Goal: Task Accomplishment & Management: Use online tool/utility

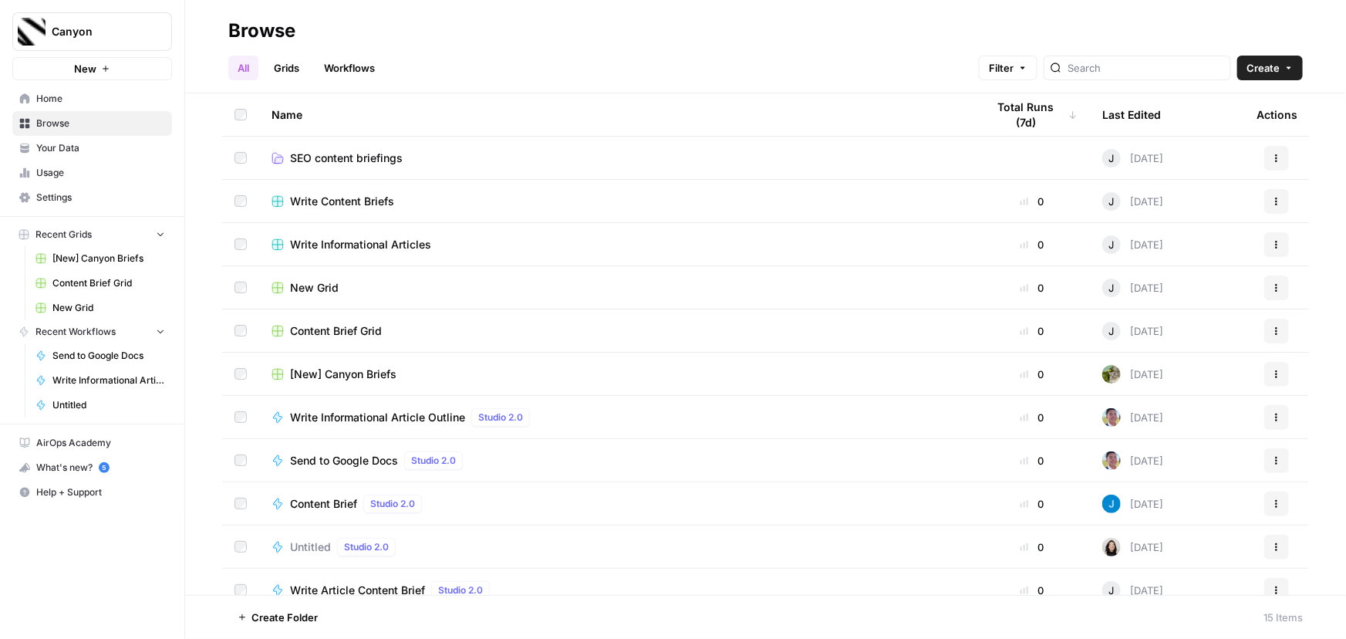
click at [340, 157] on span "SEO content briefings" at bounding box center [346, 157] width 113 height 15
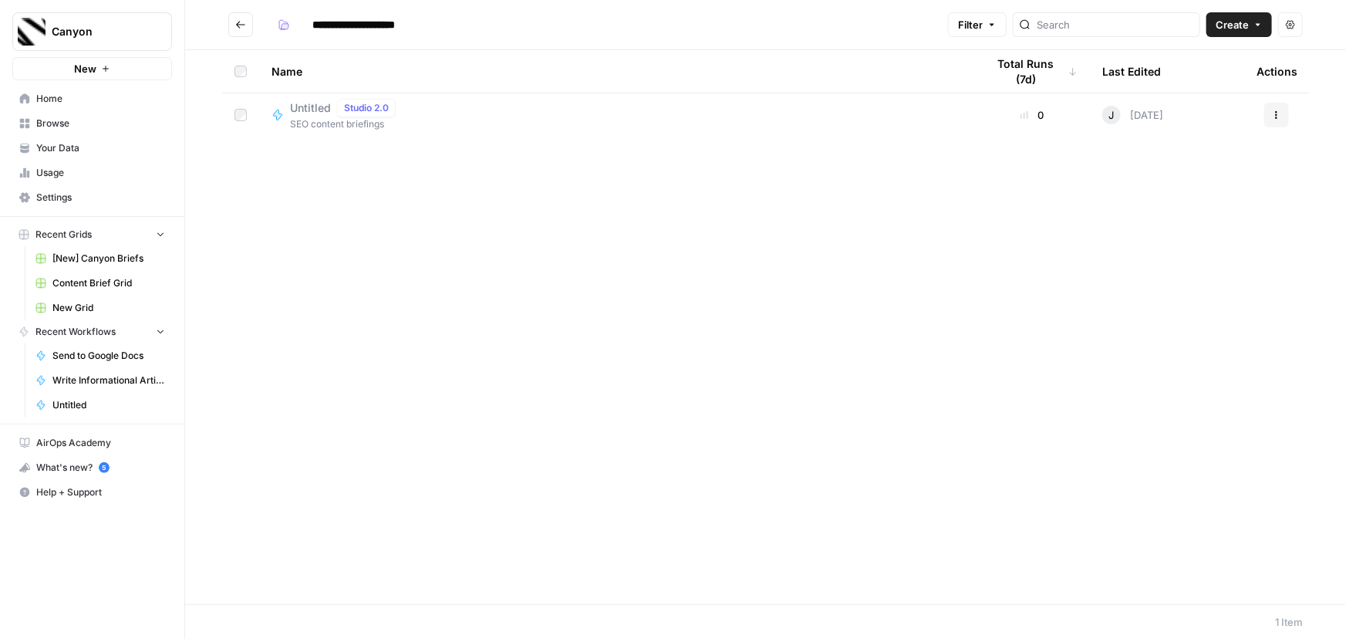
click at [301, 103] on span "Untitled" at bounding box center [310, 107] width 41 height 15
type input "**********"
click at [62, 28] on span "Canyon" at bounding box center [98, 31] width 93 height 15
click at [82, 113] on span "Canyon" at bounding box center [142, 115] width 190 height 15
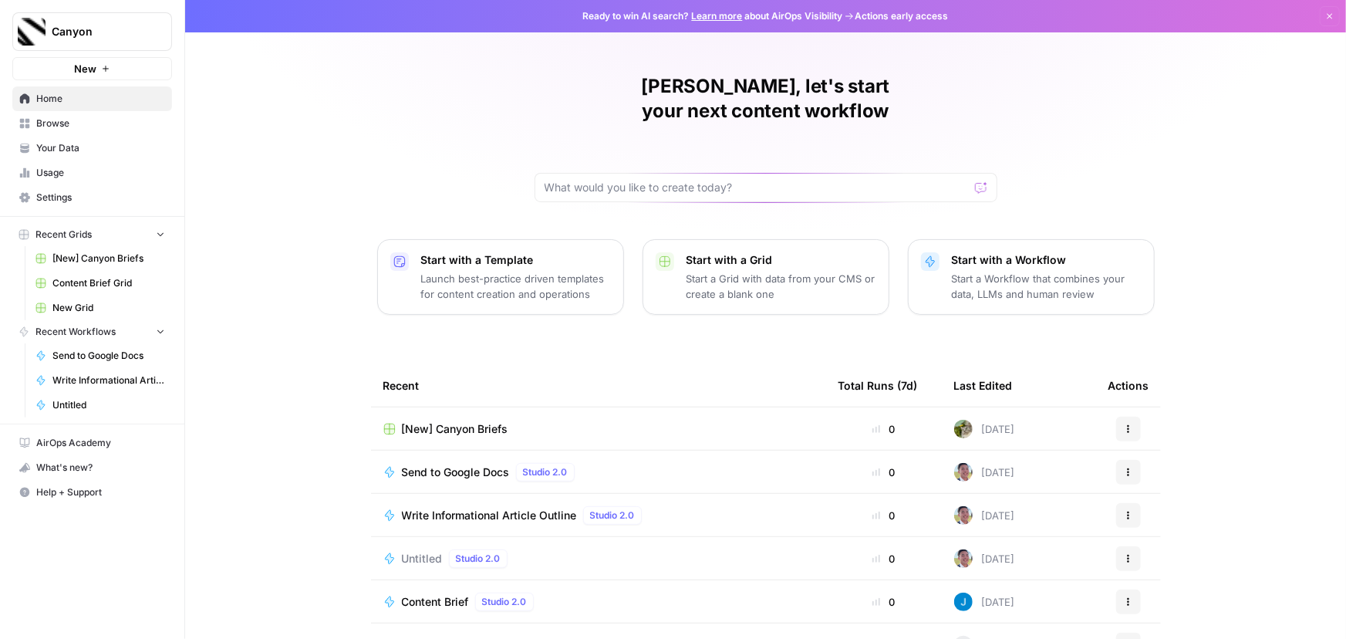
click at [112, 282] on span "Content Brief Grid" at bounding box center [108, 283] width 113 height 14
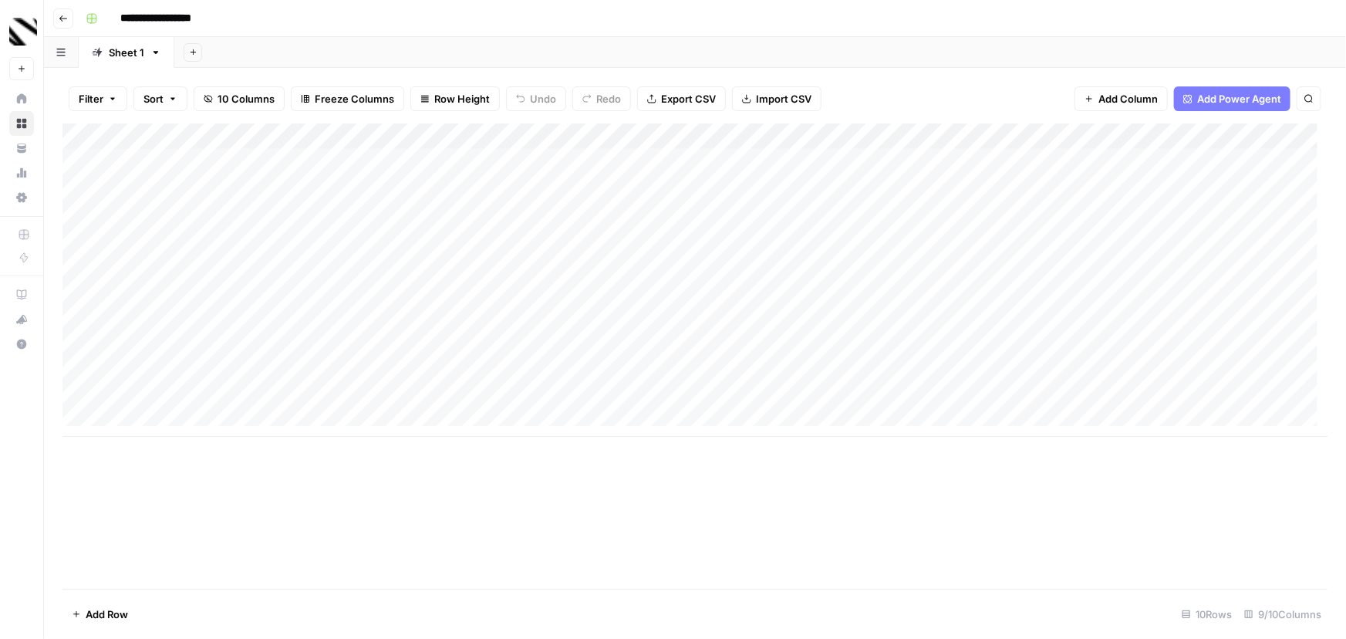
scroll to position [10, 0]
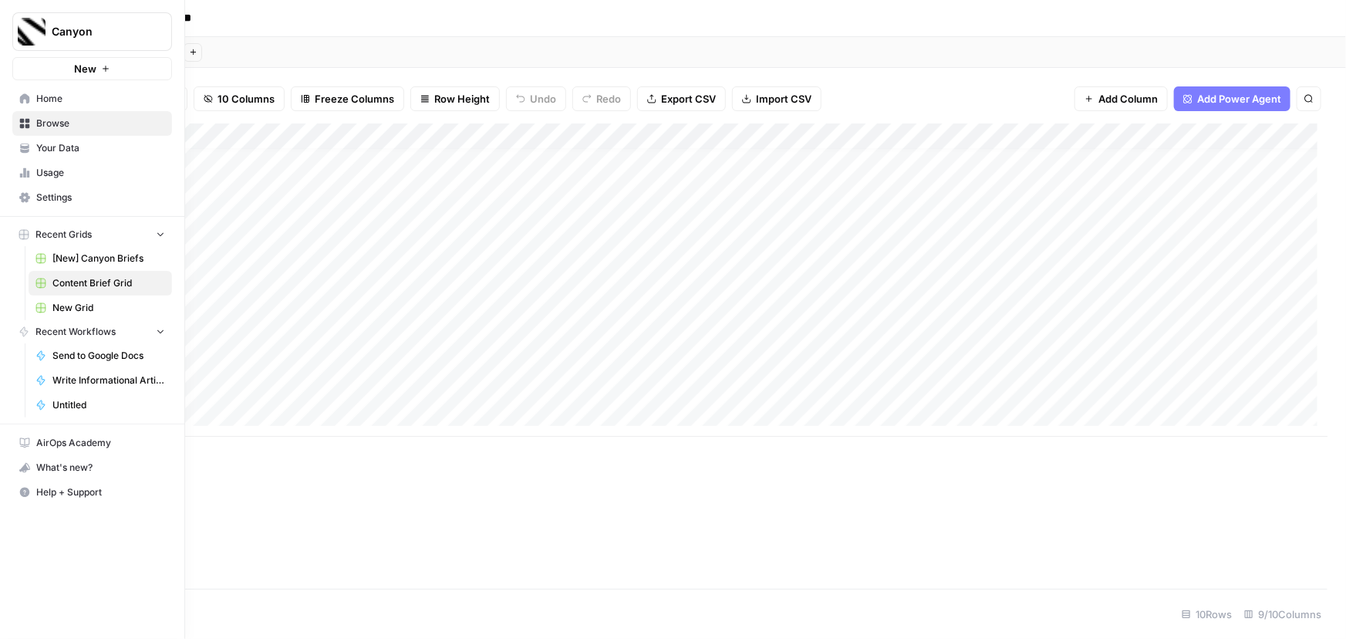
click at [93, 258] on span "[New] Canyon Briefs" at bounding box center [108, 259] width 113 height 14
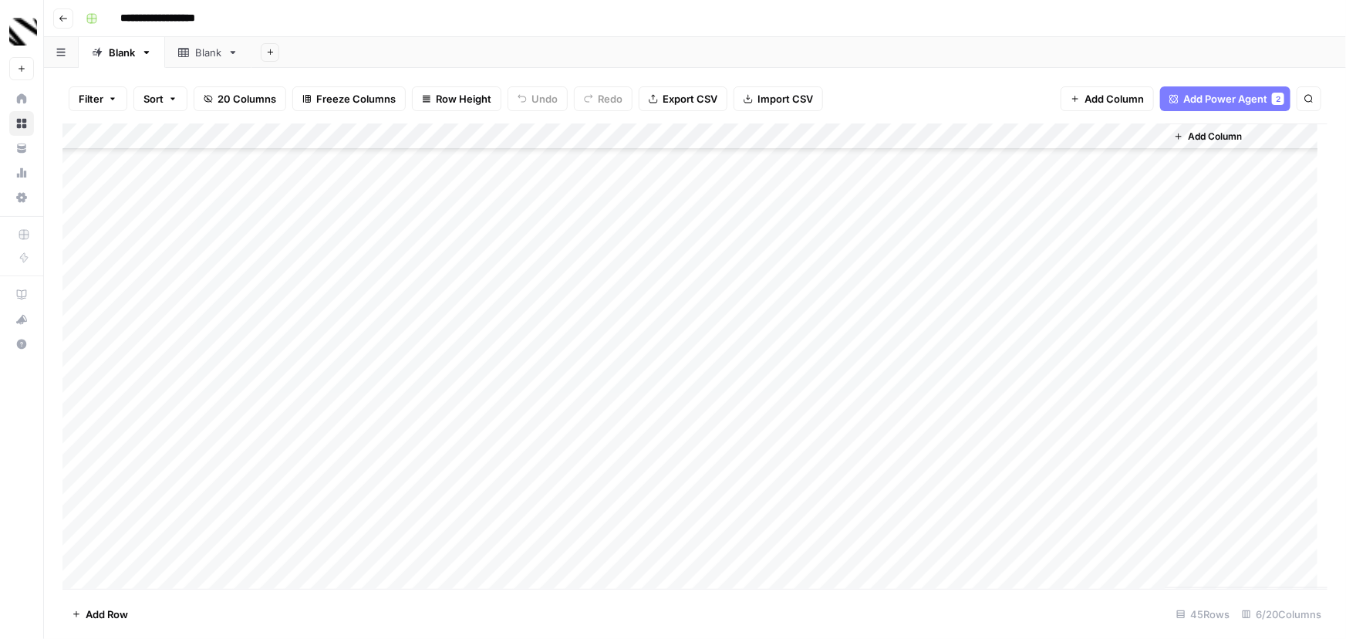
scroll to position [765, 0]
click at [773, 551] on div "Add Column" at bounding box center [695, 355] width 1265 height 465
click at [852, 550] on div "Add Column" at bounding box center [695, 355] width 1265 height 465
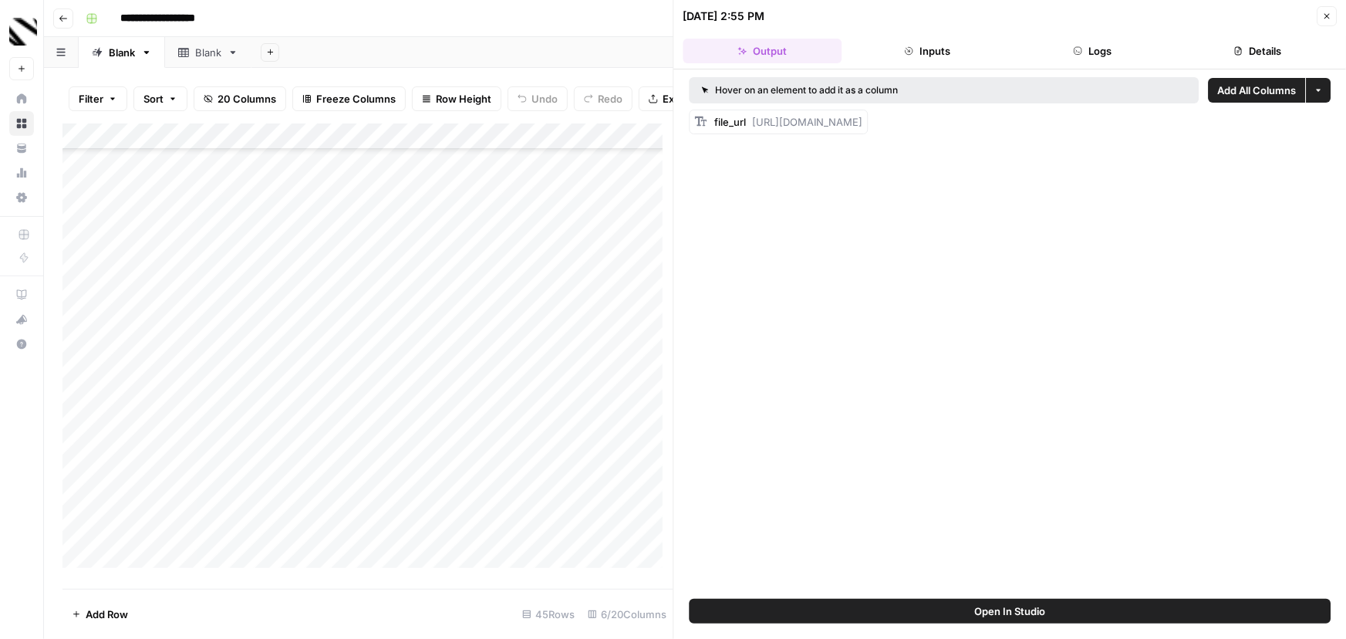
click at [863, 117] on span "https://docs.google.com/document/d/1BhoGeMwe5t5s7-ZgFftO5hQIY_-gDqXqygd5IhuSHfM…" at bounding box center [808, 122] width 110 height 12
drag, startPoint x: 752, startPoint y: 121, endPoint x: 1005, endPoint y: 125, distance: 253.1
click at [863, 125] on div "file_url https://docs.google.com/document/d/1BhoGeMwe5t5s7-ZgFftO5hQIY_-gDqXqyg…" at bounding box center [789, 121] width 148 height 15
click at [863, 126] on span "https://docs.google.com/document/d/1BhoGeMwe5t5s7-ZgFftO5hQIY_-gDqXqygd5IhuSHfM…" at bounding box center [808, 122] width 110 height 12
click at [978, 169] on div "Hover on an element to add it as a column Add All Columns More options file_url…" at bounding box center [1010, 333] width 673 height 529
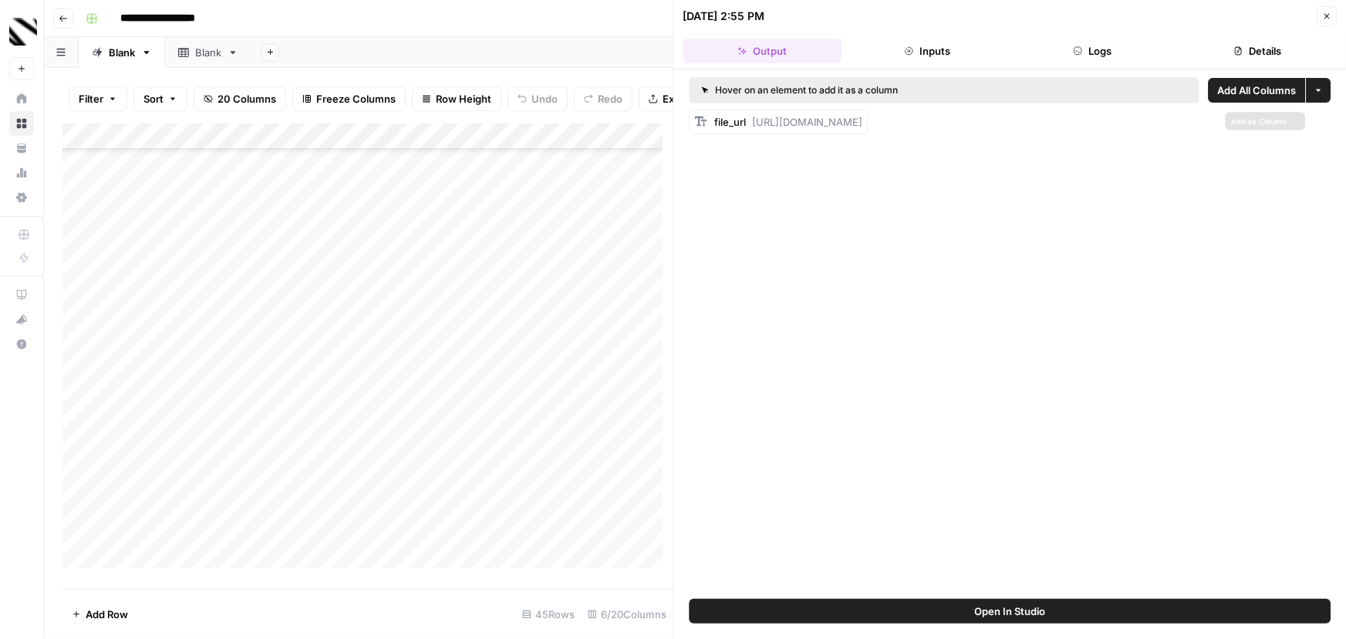
click at [795, 221] on div "Hover on an element to add it as a column Add All Columns More options file_url…" at bounding box center [1010, 333] width 673 height 529
click at [753, 316] on div "Hover on an element to add it as a column Add All Columns More options file_url…" at bounding box center [1010, 333] width 673 height 529
click at [786, 116] on span "https://docs.google.com/document/d/1BhoGeMwe5t5s7-ZgFftO5hQIY_-gDqXqygd5IhuSHfM…" at bounding box center [808, 122] width 110 height 12
click at [786, 123] on span "https://docs.google.com/document/d/1BhoGeMwe5t5s7-ZgFftO5hQIY_-gDqXqygd5IhuSHfM…" at bounding box center [808, 122] width 110 height 12
click at [785, 123] on span "https://docs.google.com/document/d/1BhoGeMwe5t5s7-ZgFftO5hQIY_-gDqXqygd5IhuSHfM…" at bounding box center [808, 122] width 110 height 12
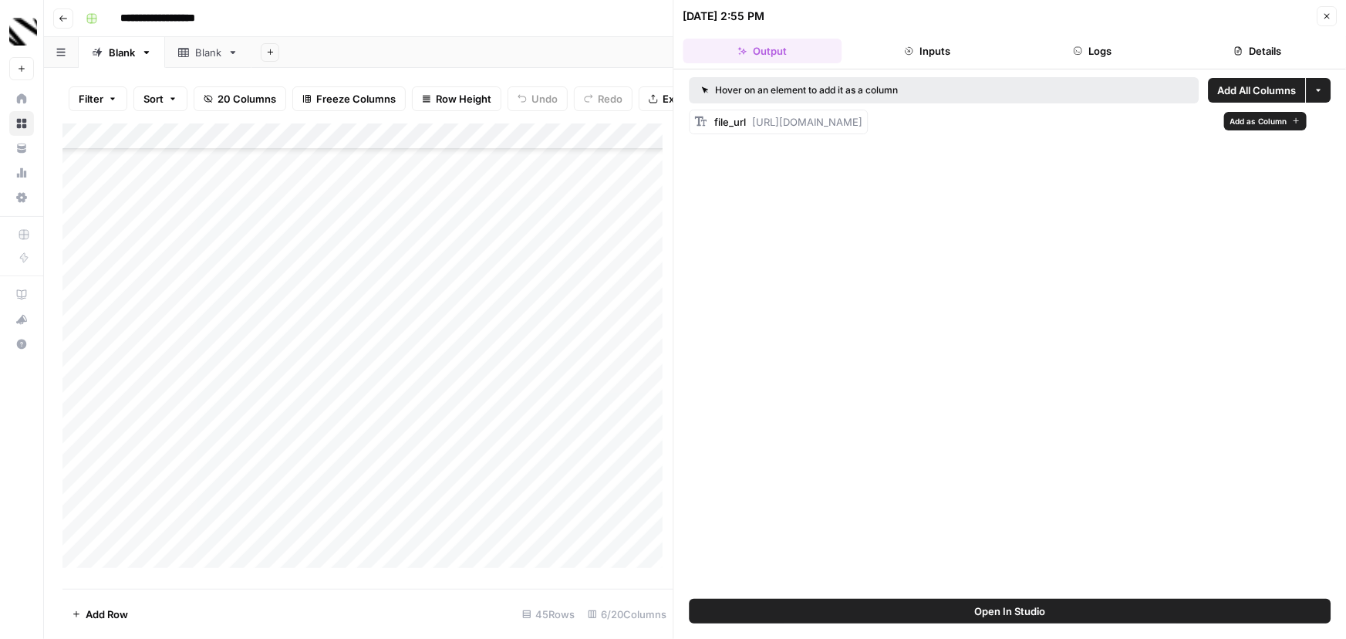
click at [726, 120] on span "file_url" at bounding box center [731, 122] width 32 height 12
drag, startPoint x: 760, startPoint y: 121, endPoint x: 1288, endPoint y: 125, distance: 527.8
click at [1288, 125] on div "file_url https://docs.google.com/document/d/1BhoGeMwe5t5s7-ZgFftO5hQIY_-gDqXqyg…" at bounding box center [1011, 122] width 642 height 25
copy span "https://docs.google.com/document/d/1BhoGeMwe5t5s7-ZgFftO5hQIY_-gDqXqygd5IhuSHfM…"
click at [1326, 13] on icon "button" at bounding box center [1327, 16] width 9 height 9
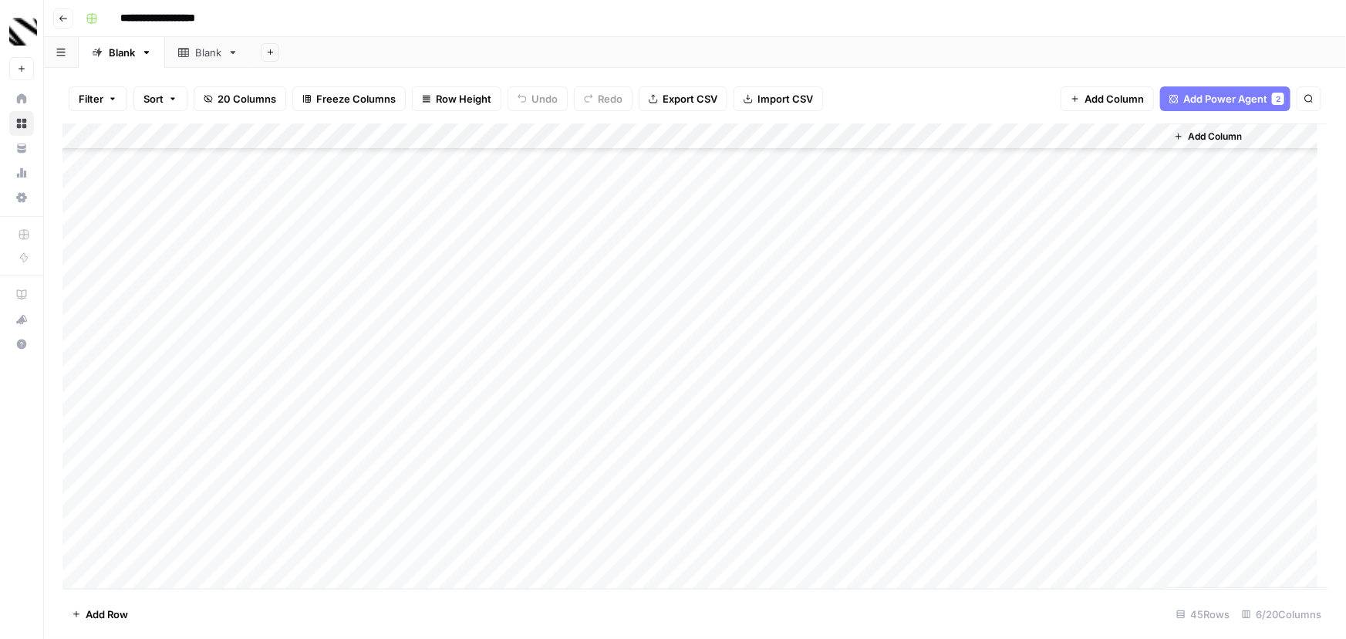
click at [1095, 3] on header "**********" at bounding box center [695, 18] width 1303 height 37
